Goal: Transaction & Acquisition: Book appointment/travel/reservation

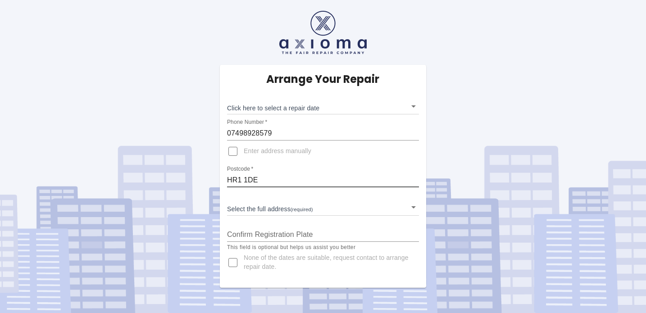
click at [267, 181] on input "HR1 1DE" at bounding box center [323, 180] width 192 height 14
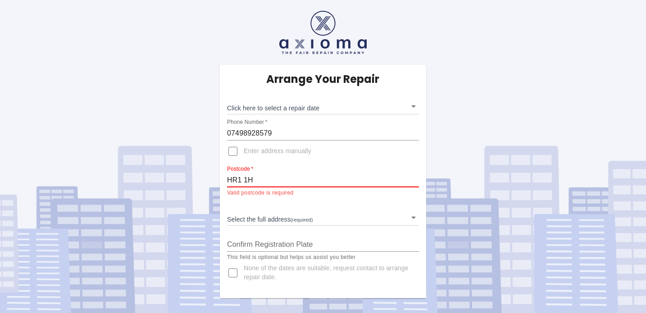
type input "HR1 1HW"
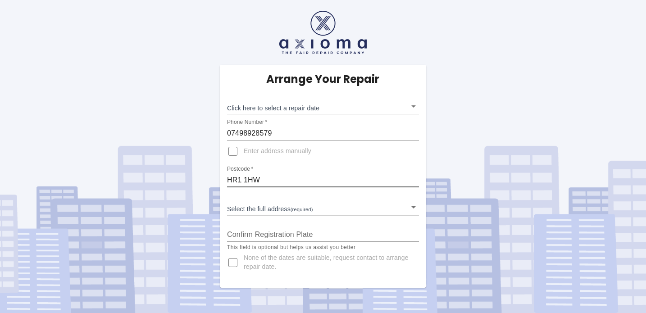
type input "HR1 1HW"
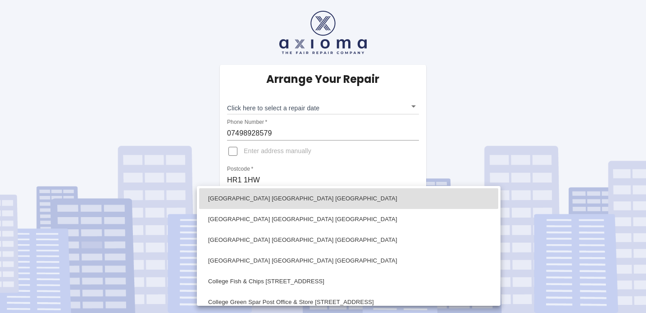
click at [311, 212] on body "Arrange Your Repair Click here to select a repair date ​ Phone Number   * 07498…" at bounding box center [323, 156] width 646 height 313
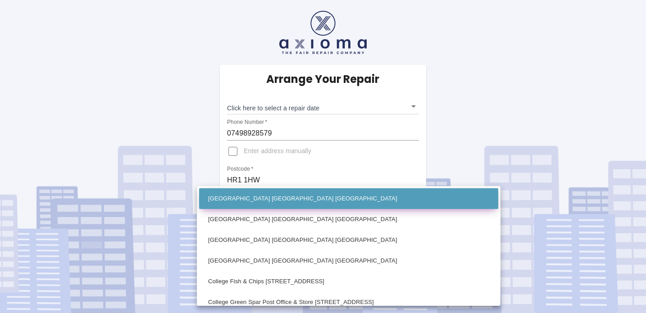
click at [315, 196] on li "[GEOGRAPHIC_DATA] [GEOGRAPHIC_DATA] [GEOGRAPHIC_DATA]" at bounding box center [348, 198] width 299 height 21
type input "[GEOGRAPHIC_DATA] [GEOGRAPHIC_DATA] [GEOGRAPHIC_DATA]"
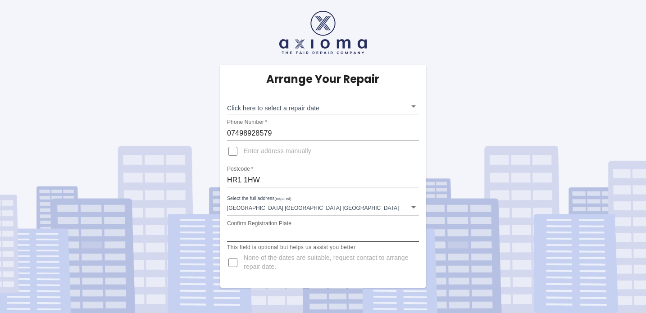
click at [262, 235] on input "Confirm Registration Plate" at bounding box center [323, 235] width 192 height 14
type input "MM17 ZHL"
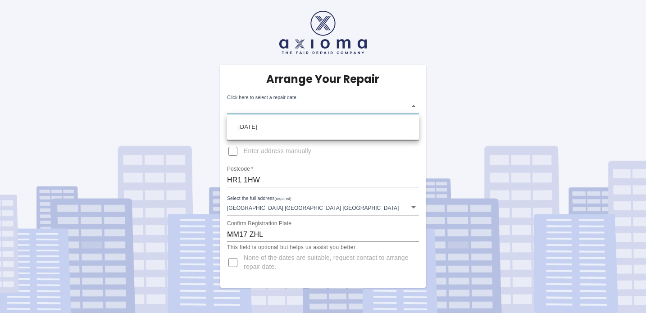
click at [312, 108] on body "Arrange Your Repair Click here to select a repair date ​ Phone Number   * 07498…" at bounding box center [323, 156] width 646 height 313
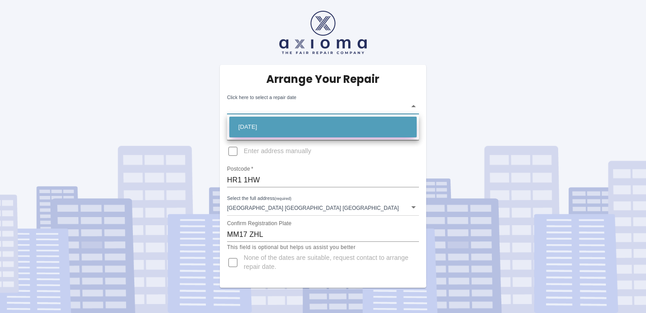
click at [295, 128] on li "[DATE]" at bounding box center [323, 127] width 188 height 21
type input "[DATE]T00:00:00.000Z"
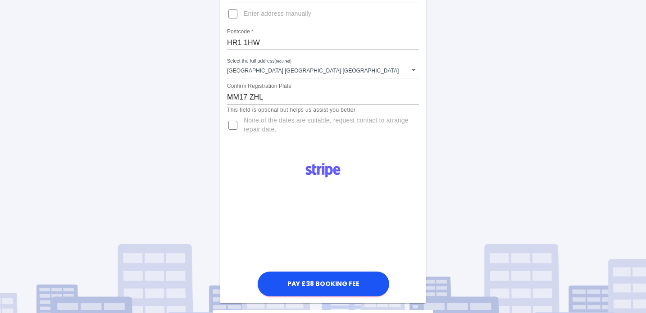
scroll to position [158, 0]
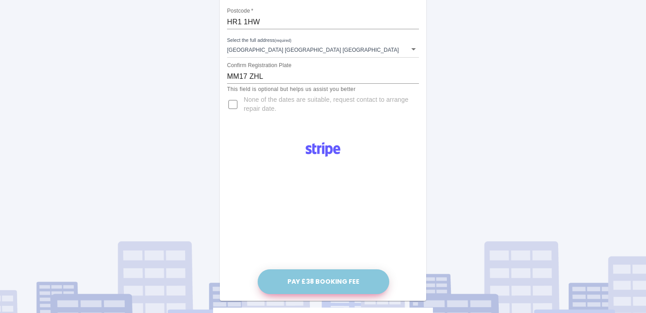
click at [330, 283] on button "Pay £38 Booking Fee" at bounding box center [324, 282] width 132 height 25
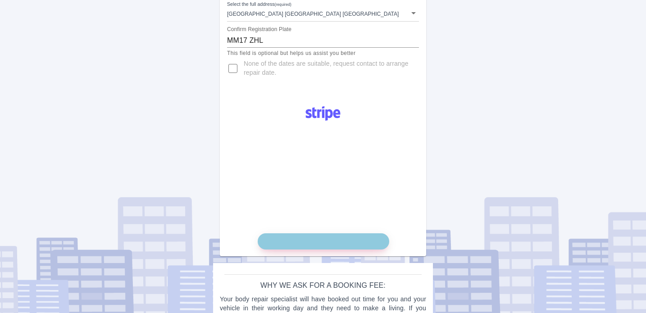
scroll to position [201, 0]
